Goal: Information Seeking & Learning: Find specific fact

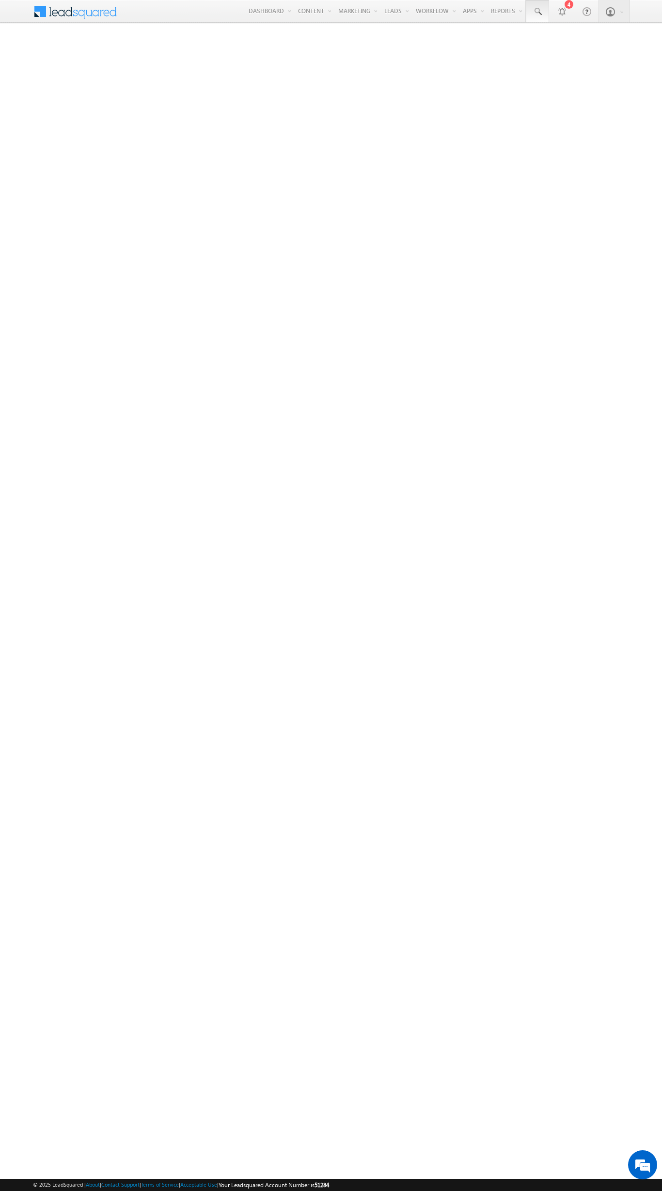
click at [537, 12] on span at bounding box center [538, 12] width 10 height 10
type input "8907683697"
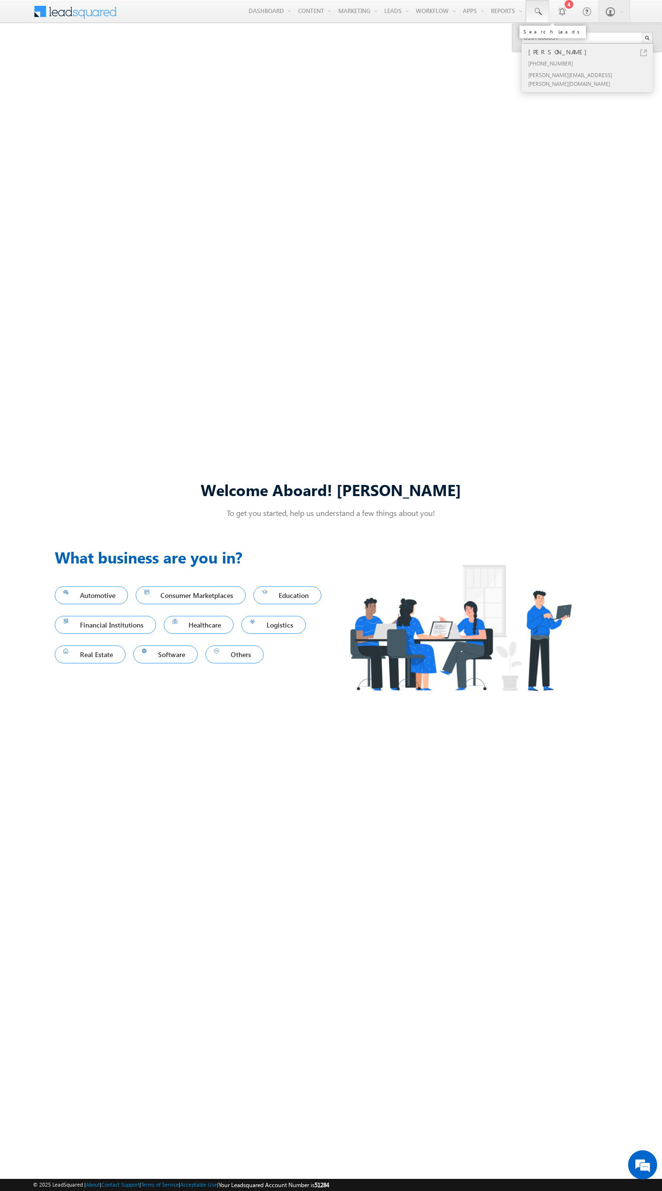
click at [591, 52] on div "Ekaaksh McCullough" at bounding box center [591, 52] width 130 height 11
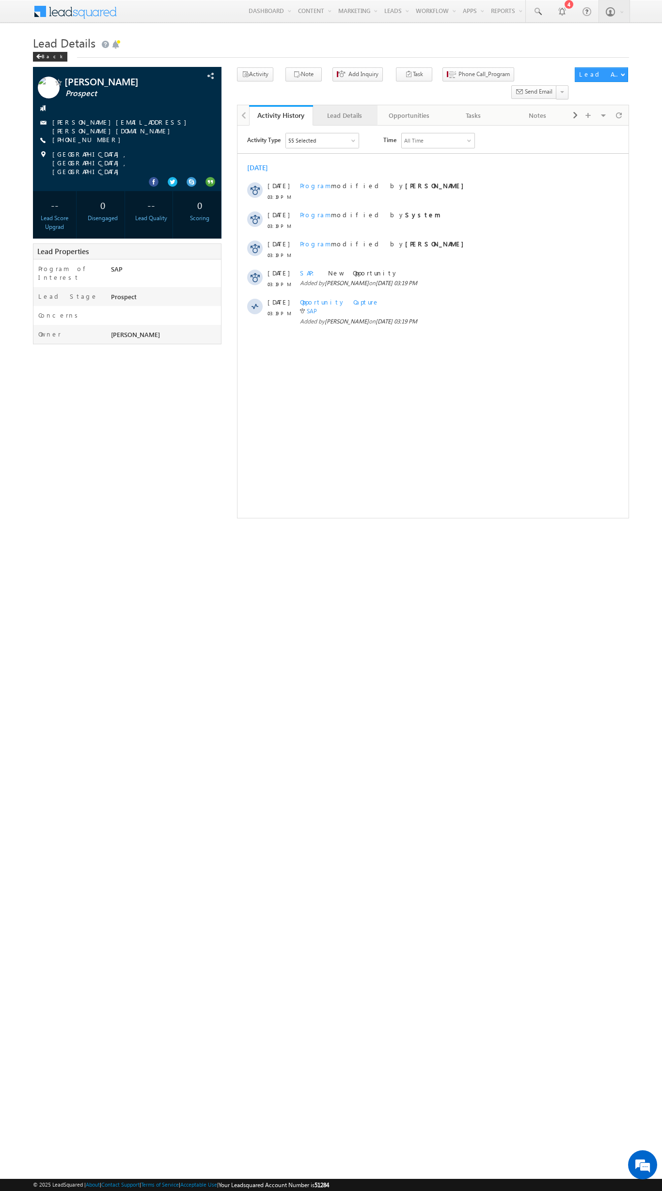
click at [345, 110] on div "Lead Details" at bounding box center [345, 116] width 48 height 12
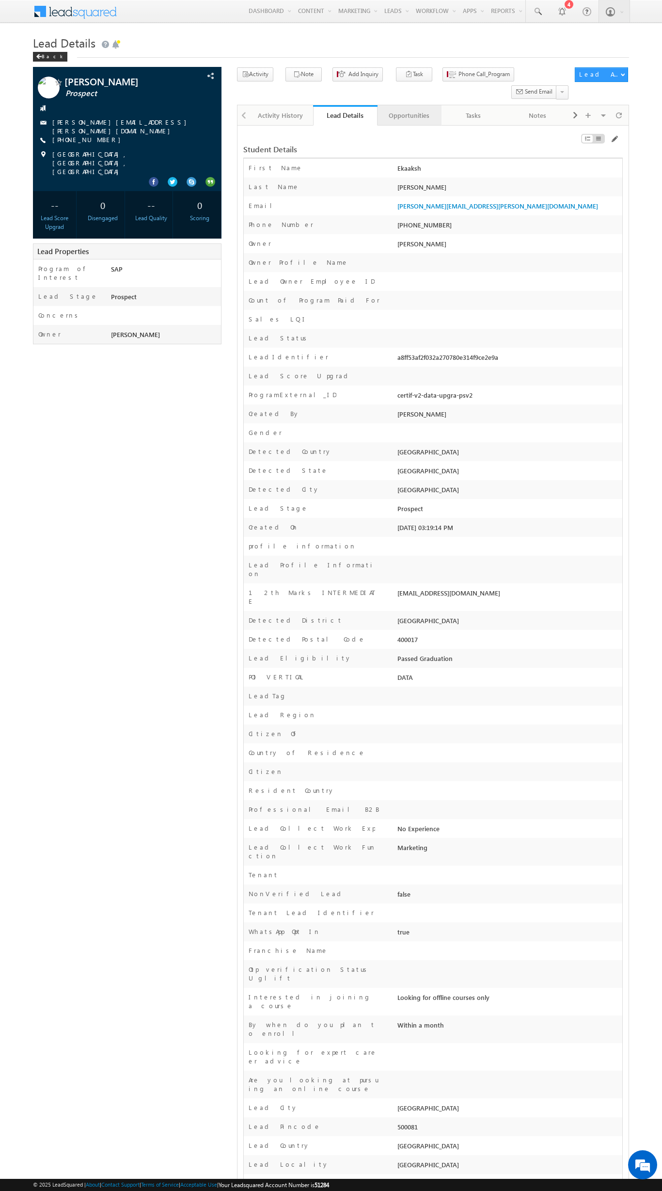
click at [409, 110] on div "Opportunities" at bounding box center [409, 116] width 48 height 12
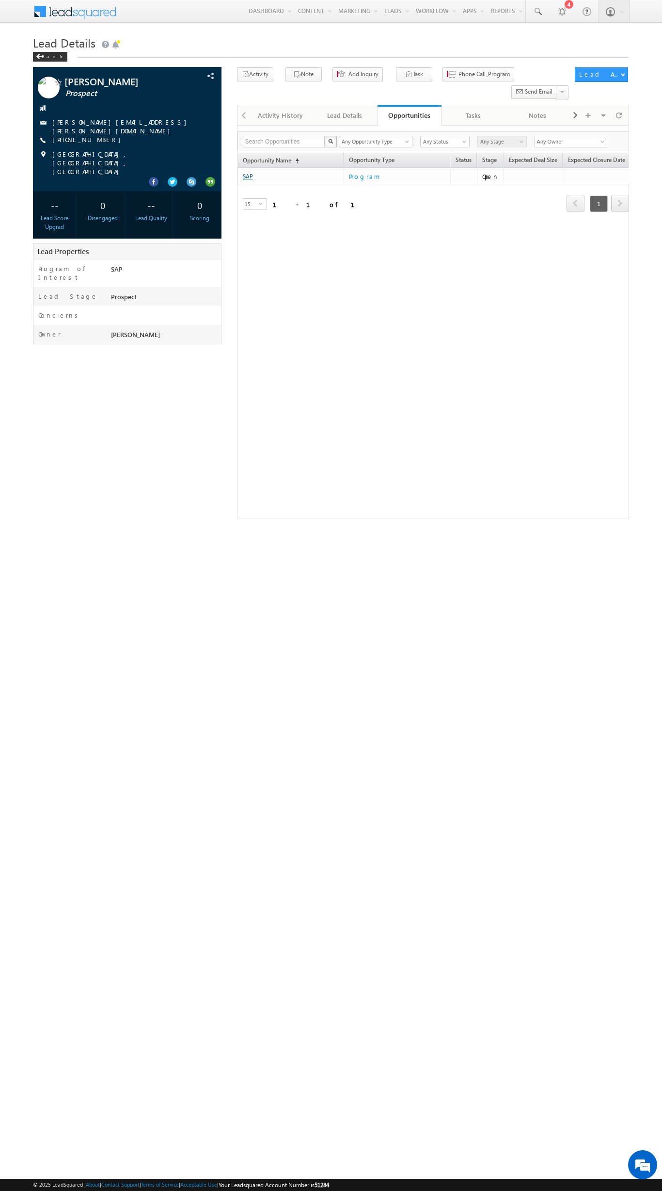
click at [248, 173] on link "SAP" at bounding box center [248, 176] width 10 height 7
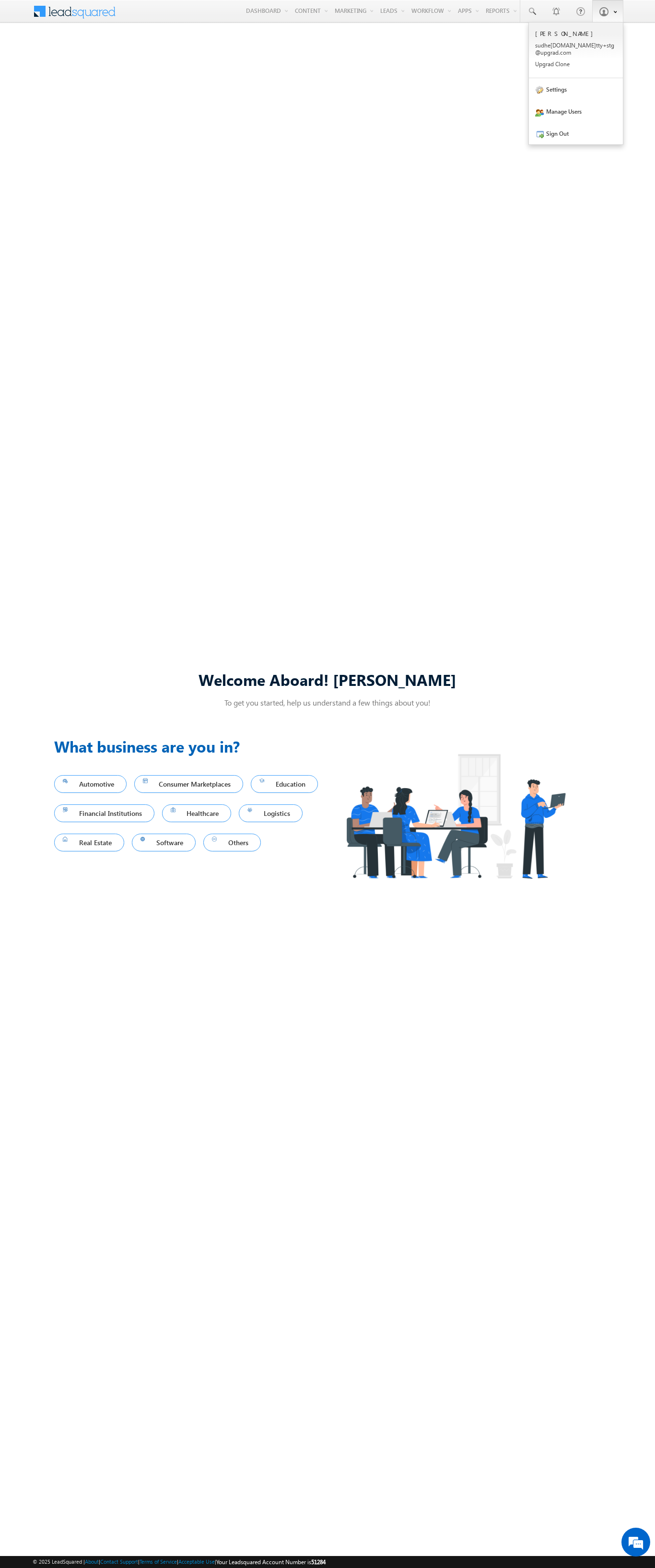
click at [602, 15] on span at bounding box center [604, 12] width 10 height 10
click at [553, 126] on link "Sign Out" at bounding box center [576, 134] width 94 height 22
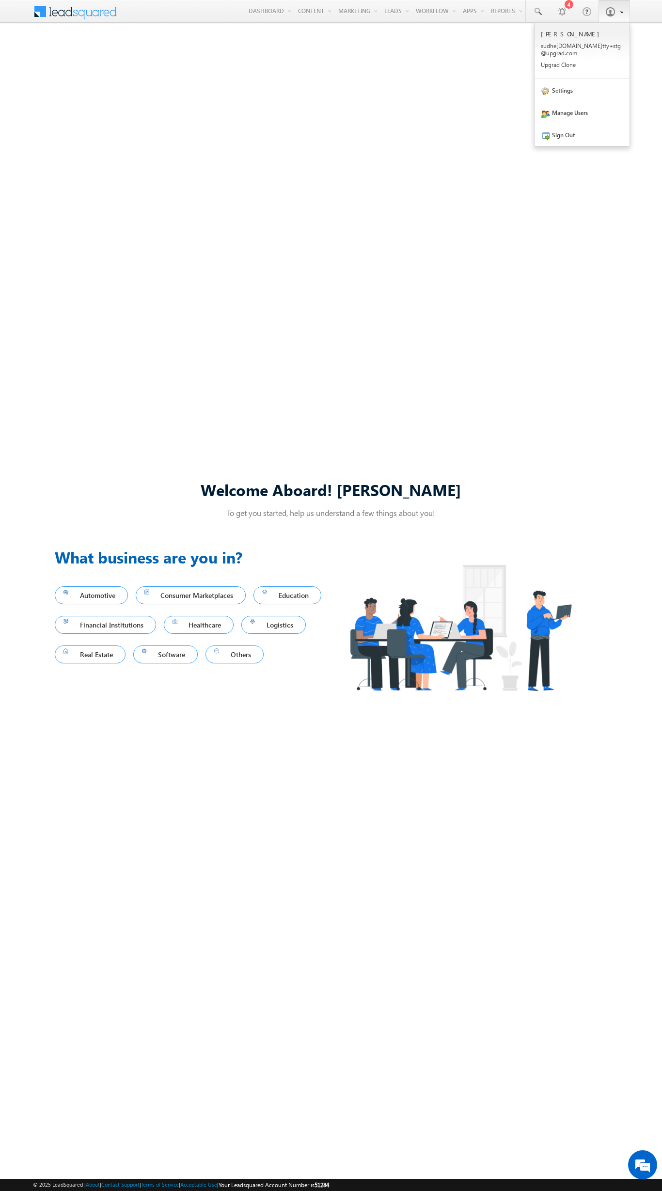
click at [608, 13] on span at bounding box center [610, 12] width 10 height 10
click at [571, 127] on link "Sign Out" at bounding box center [582, 135] width 95 height 22
